Goal: Task Accomplishment & Management: Use online tool/utility

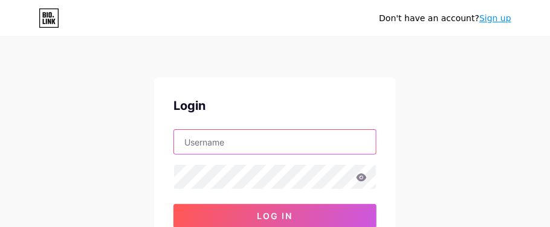
click at [345, 144] on input "text" at bounding box center [275, 142] width 202 height 24
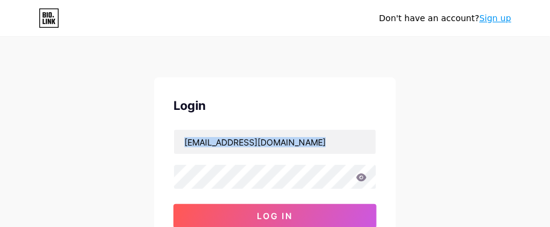
click at [283, 179] on div "Don't have an account? Sign up Login [EMAIL_ADDRESS][DOMAIN_NAME] Log In Forgot…" at bounding box center [275, 223] width 550 height 446
click at [362, 177] on icon at bounding box center [361, 177] width 10 height 8
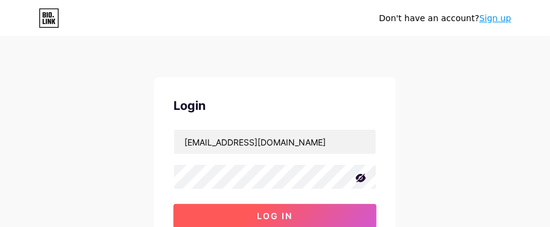
click at [312, 216] on button "Log In" at bounding box center [274, 216] width 203 height 24
click at [274, 213] on span "Log In" at bounding box center [275, 216] width 36 height 10
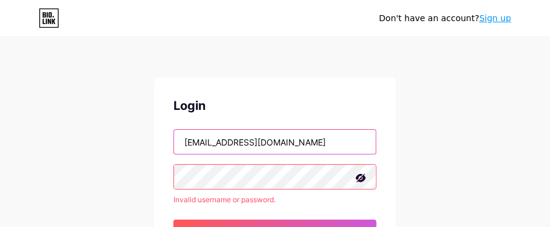
click at [354, 143] on input "[EMAIL_ADDRESS][DOMAIN_NAME]" at bounding box center [275, 142] width 202 height 24
type input "o"
click at [350, 140] on input "text" at bounding box center [275, 142] width 202 height 24
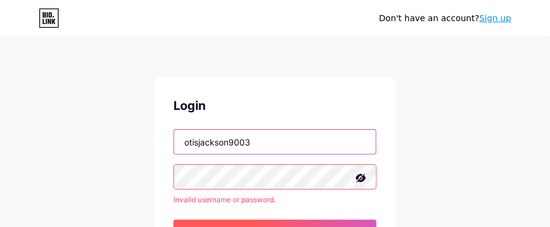
type input "otisjackson9003"
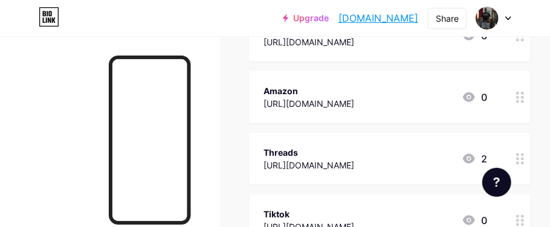
scroll to position [367, 0]
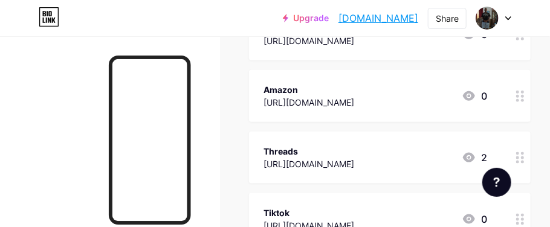
click at [354, 103] on div "[URL][DOMAIN_NAME]" at bounding box center [308, 102] width 91 height 13
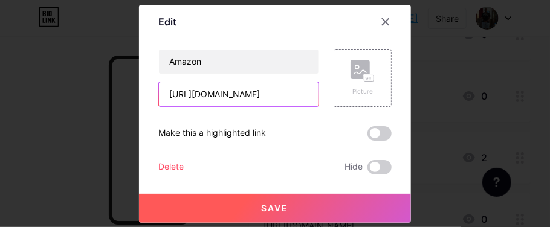
click at [298, 92] on input "[URL][DOMAIN_NAME]" at bounding box center [238, 94] width 159 height 24
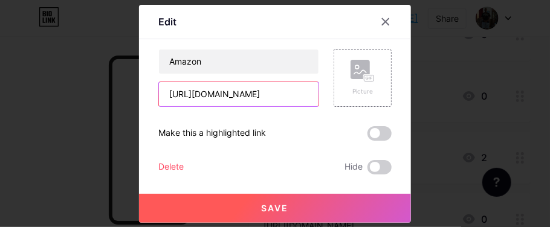
click at [298, 92] on input "[URL][DOMAIN_NAME]" at bounding box center [238, 94] width 159 height 24
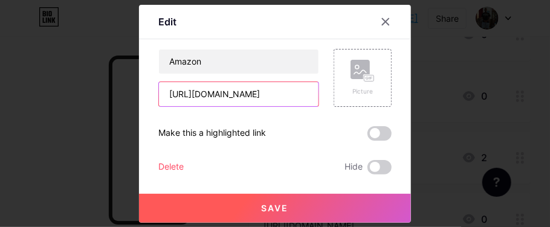
click at [298, 92] on input "[URL][DOMAIN_NAME]" at bounding box center [238, 94] width 159 height 24
click at [298, 93] on input "[URL][DOMAIN_NAME]" at bounding box center [238, 94] width 159 height 24
paste input "[URL][DOMAIN_NAME]"
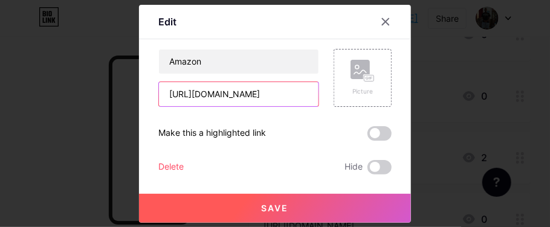
scroll to position [0, 143]
type input "[URL][DOMAIN_NAME]"
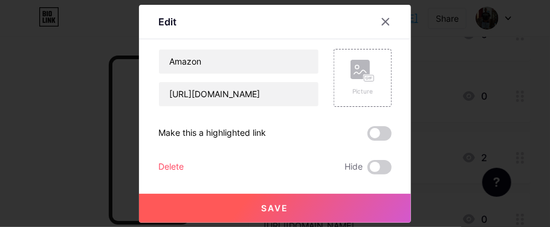
scroll to position [0, 0]
click at [298, 205] on button "Save" at bounding box center [275, 208] width 272 height 29
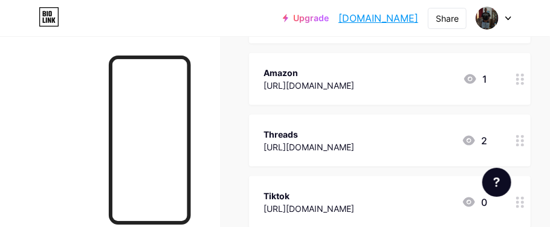
scroll to position [387, 0]
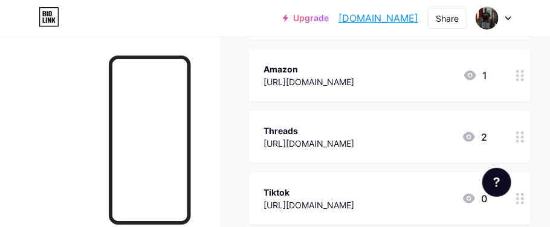
click at [470, 80] on icon at bounding box center [470, 75] width 14 height 14
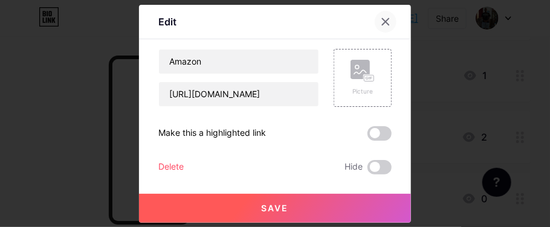
click at [385, 24] on icon at bounding box center [385, 22] width 10 height 10
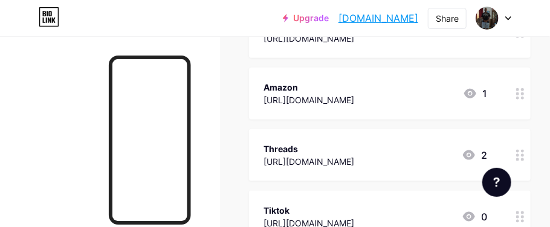
scroll to position [368, 0]
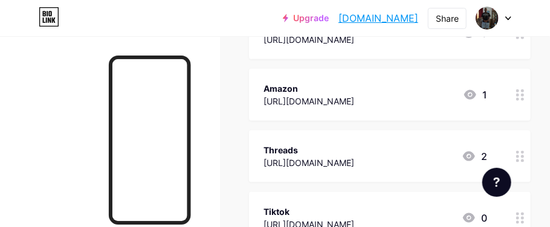
click at [354, 102] on div "[URL][DOMAIN_NAME]" at bounding box center [308, 101] width 91 height 13
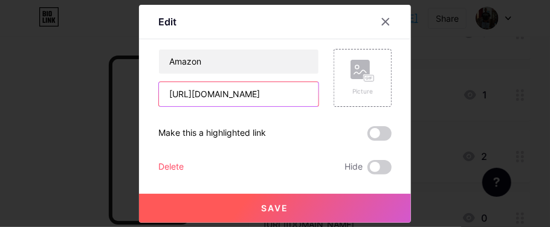
click at [298, 94] on input "[URL][DOMAIN_NAME]" at bounding box center [238, 94] width 159 height 24
type input "[URL][DOMAIN_NAME]"
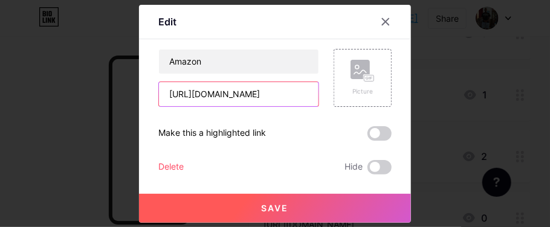
click at [298, 94] on input "[URL][DOMAIN_NAME]" at bounding box center [238, 94] width 159 height 24
paste input "[URL][DOMAIN_NAME]"
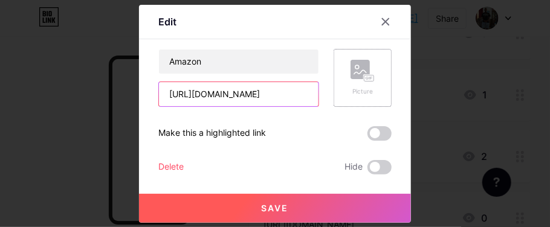
type input "[URL][DOMAIN_NAME]"
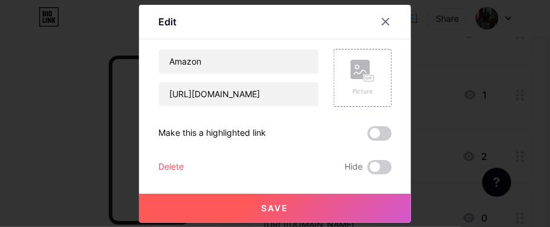
click at [319, 208] on button "Save" at bounding box center [275, 208] width 272 height 29
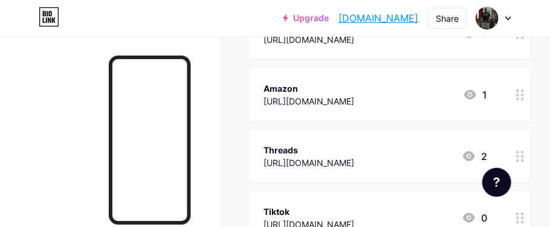
click at [354, 104] on div "[URL][DOMAIN_NAME]" at bounding box center [308, 101] width 91 height 13
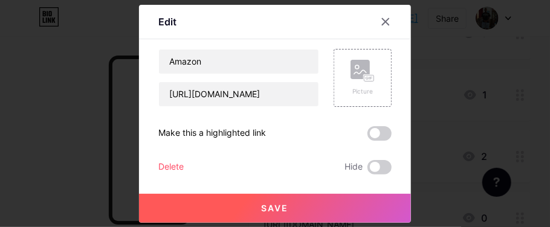
click at [376, 104] on div "Picture" at bounding box center [362, 78] width 58 height 58
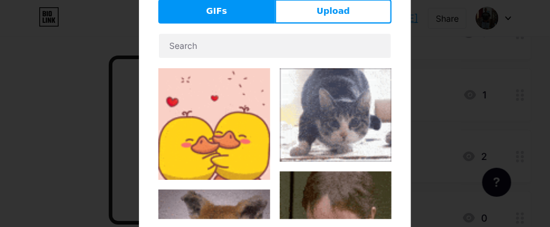
click at [79, 74] on div at bounding box center [275, 113] width 550 height 227
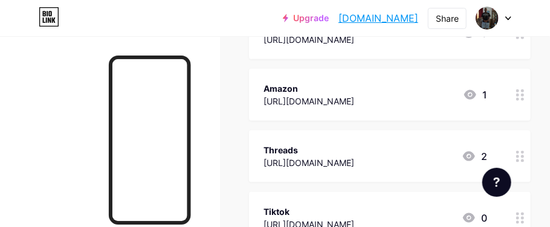
click at [354, 101] on div "[URL][DOMAIN_NAME]" at bounding box center [308, 101] width 91 height 13
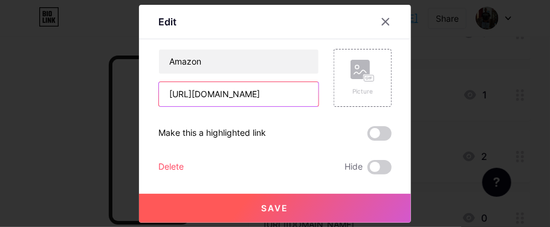
click at [293, 95] on input "[URL][DOMAIN_NAME]" at bounding box center [238, 94] width 159 height 24
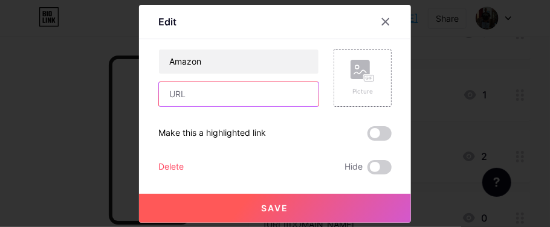
paste input "[URL][DOMAIN_NAME]"
type input "[URL][DOMAIN_NAME]"
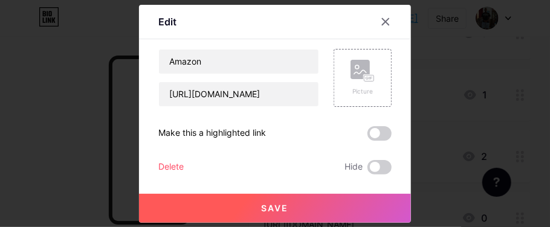
click at [343, 209] on button "Save" at bounding box center [275, 208] width 272 height 29
